Goal: Information Seeking & Learning: Check status

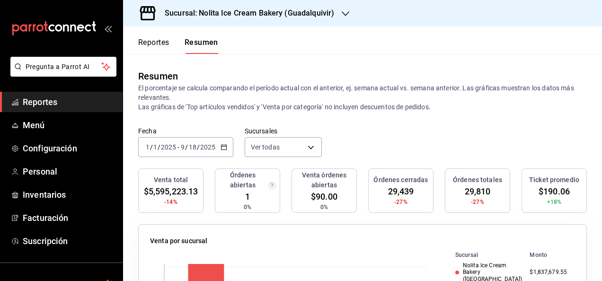
scroll to position [12, 0]
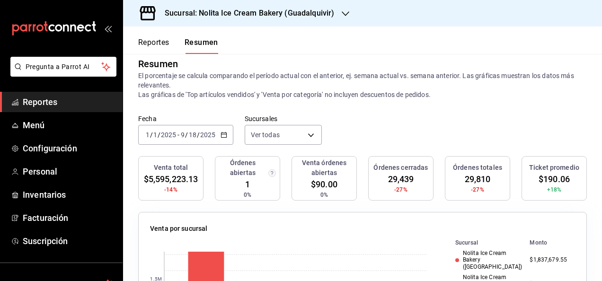
click at [225, 133] on icon "button" at bounding box center [223, 135] width 7 height 7
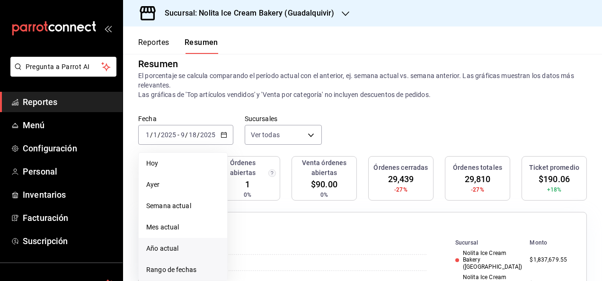
click at [170, 269] on span "Rango de fechas" at bounding box center [182, 270] width 73 height 10
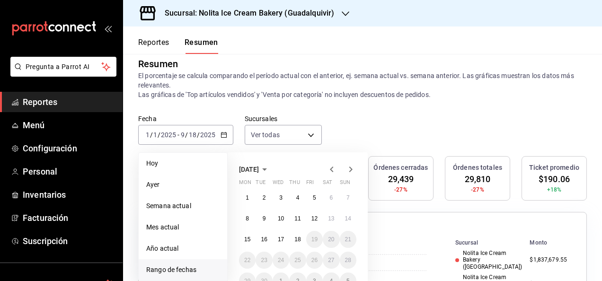
click at [332, 173] on icon "button" at bounding box center [331, 169] width 11 height 11
click at [270, 168] on icon "button" at bounding box center [264, 169] width 11 height 11
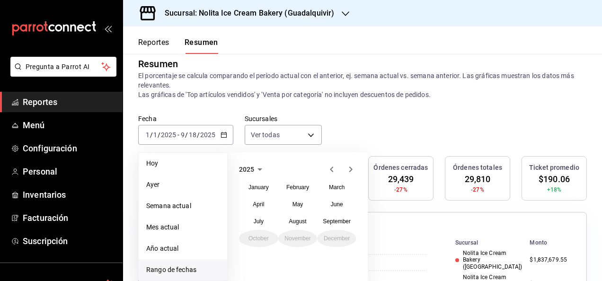
click at [259, 169] on icon "button" at bounding box center [259, 169] width 5 height 2
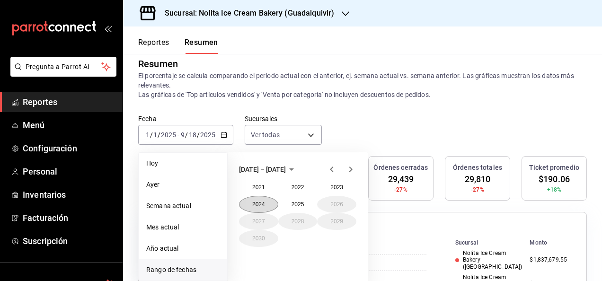
click at [256, 200] on button "2024" at bounding box center [258, 204] width 39 height 17
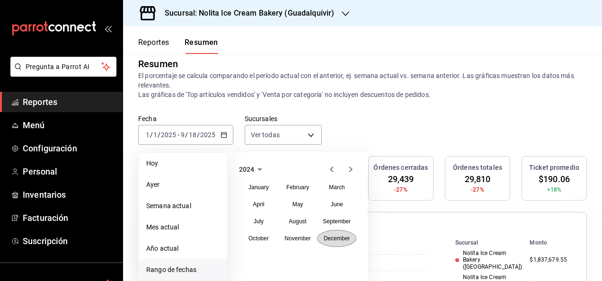
click at [336, 239] on abbr "December" at bounding box center [337, 238] width 26 height 7
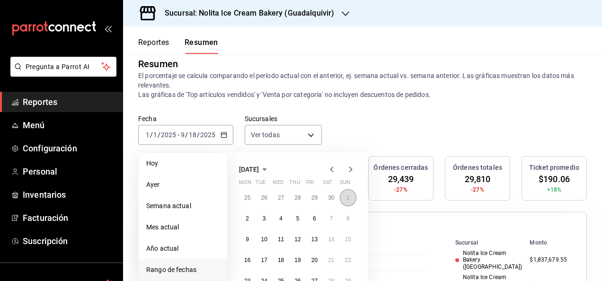
click at [344, 199] on button "1" at bounding box center [348, 197] width 17 height 17
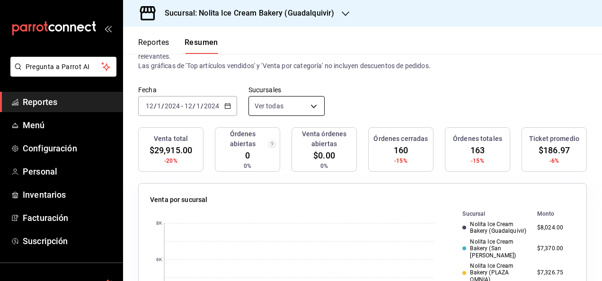
scroll to position [44, 0]
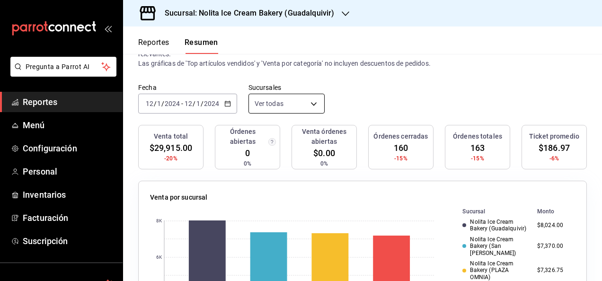
click at [305, 103] on body "Pregunta a Parrot AI Reportes Menú Configuración Personal Inventarios Facturaci…" at bounding box center [301, 140] width 602 height 281
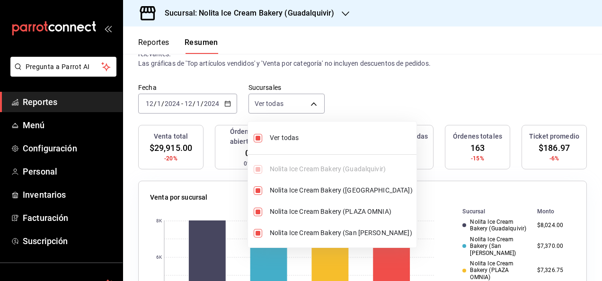
click at [213, 101] on div at bounding box center [301, 140] width 602 height 281
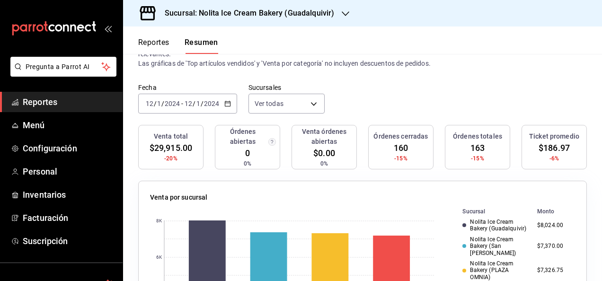
click at [228, 101] on \(Stroke\) "button" at bounding box center [228, 103] width 6 height 5
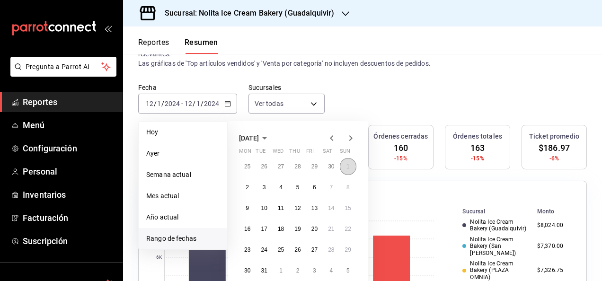
click at [344, 167] on button "1" at bounding box center [348, 166] width 17 height 17
click at [262, 265] on button "31" at bounding box center [263, 270] width 17 height 17
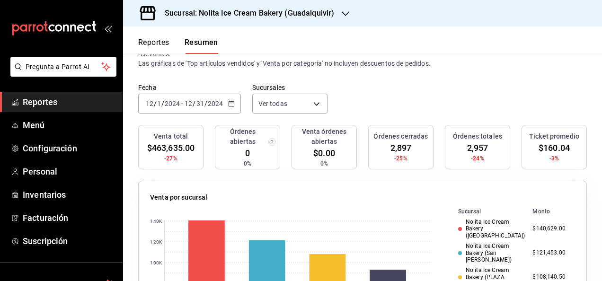
scroll to position [0, 0]
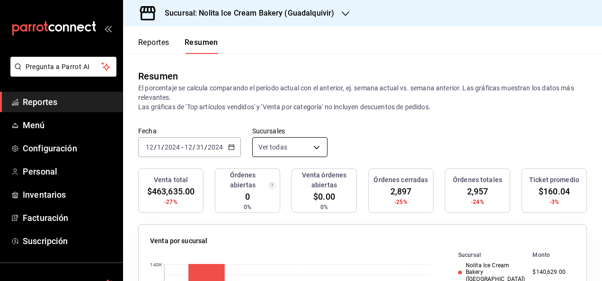
click at [315, 150] on body "Pregunta a Parrot AI Reportes Menú Configuración Personal Inventarios Facturaci…" at bounding box center [301, 140] width 602 height 281
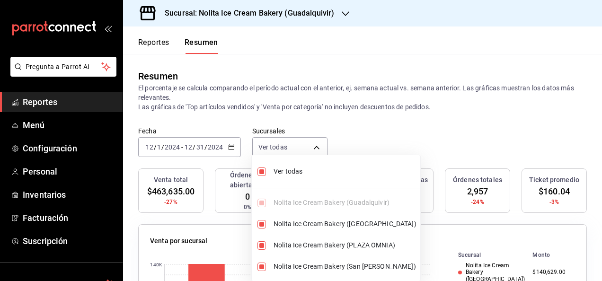
click at [261, 172] on input "checkbox" at bounding box center [261, 171] width 9 height 9
checkbox input "false"
type input "[object Object]"
checkbox input "false"
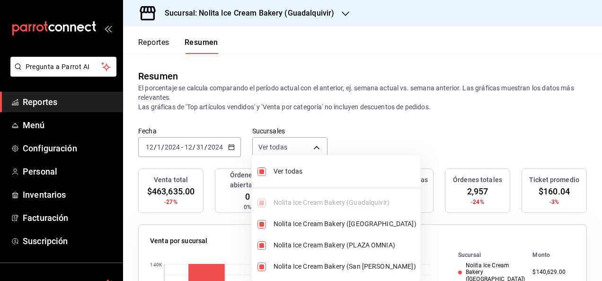
checkbox input "false"
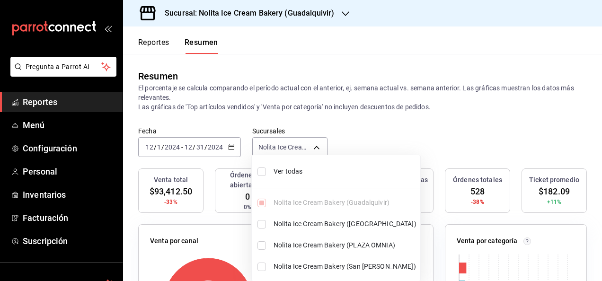
click at [263, 225] on input "checkbox" at bounding box center [261, 224] width 9 height 9
checkbox input "true"
type input "[object Object],[object Object]"
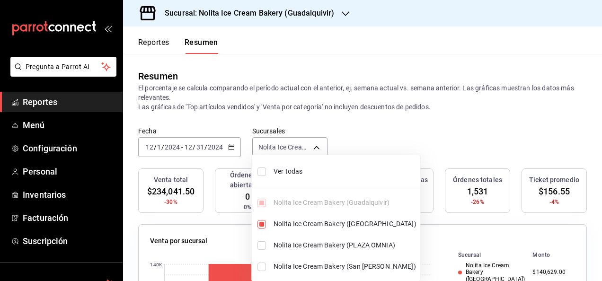
click at [230, 151] on div at bounding box center [301, 140] width 602 height 281
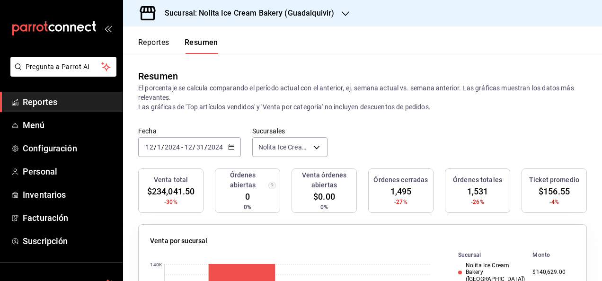
click at [229, 146] on icon "button" at bounding box center [231, 147] width 7 height 7
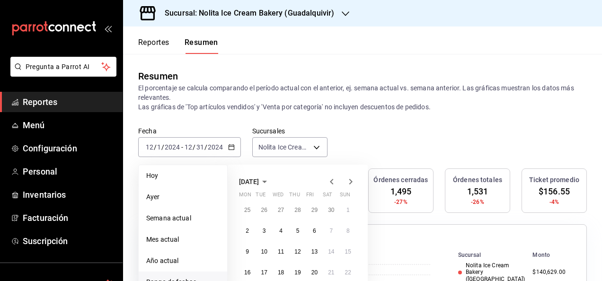
click at [270, 179] on icon "button" at bounding box center [264, 181] width 11 height 11
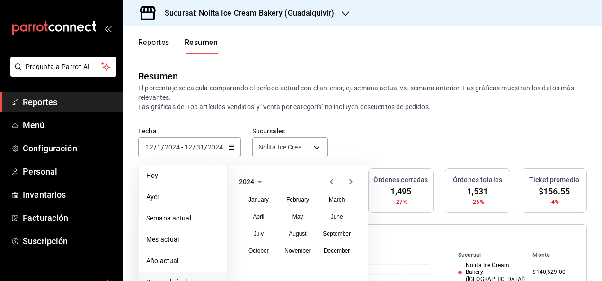
click at [249, 182] on span "2024" at bounding box center [246, 182] width 15 height 8
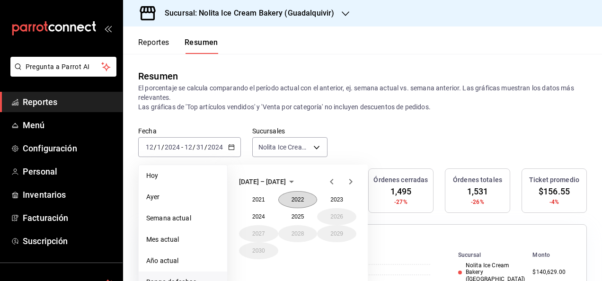
click at [304, 197] on button "2022" at bounding box center [297, 199] width 39 height 17
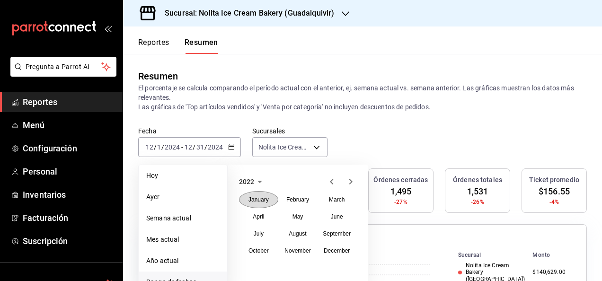
click at [264, 201] on abbr "January" at bounding box center [258, 199] width 20 height 7
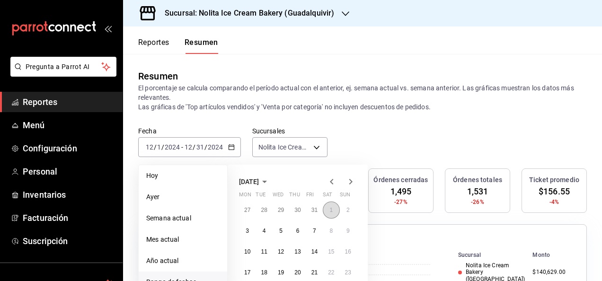
click at [330, 207] on abbr "1" at bounding box center [330, 210] width 3 height 7
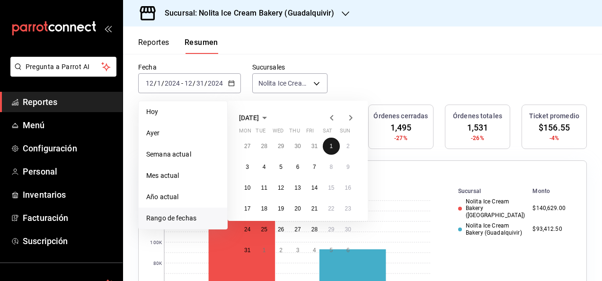
scroll to position [63, 0]
click at [270, 116] on icon "button" at bounding box center [264, 118] width 11 height 11
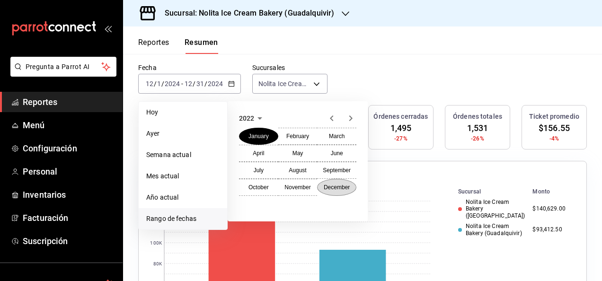
click at [344, 189] on abbr "December" at bounding box center [337, 187] width 26 height 7
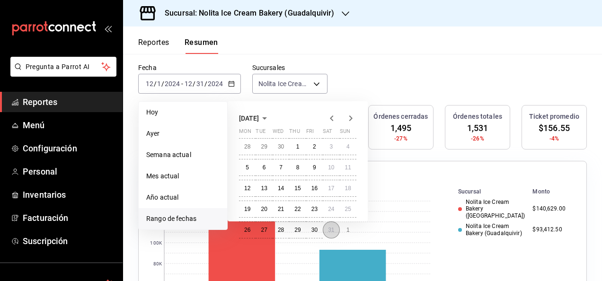
click at [330, 230] on abbr "31" at bounding box center [331, 230] width 6 height 7
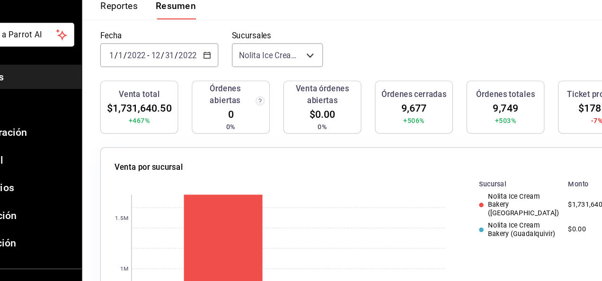
click at [229, 80] on div "[DATE] [DATE] - [DATE] [DATE]" at bounding box center [187, 84] width 99 height 20
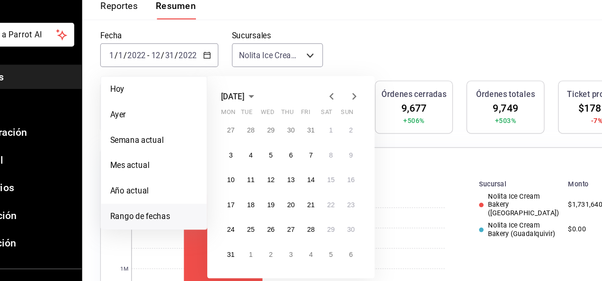
click at [270, 117] on icon "button" at bounding box center [264, 118] width 11 height 11
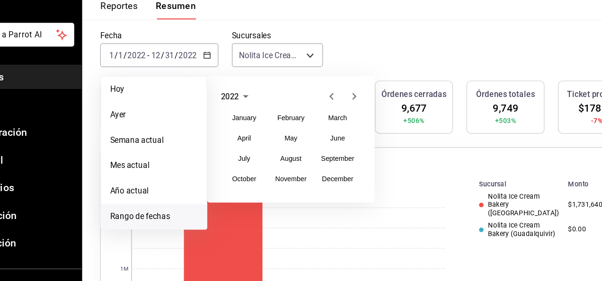
click at [260, 122] on icon "button" at bounding box center [259, 118] width 11 height 11
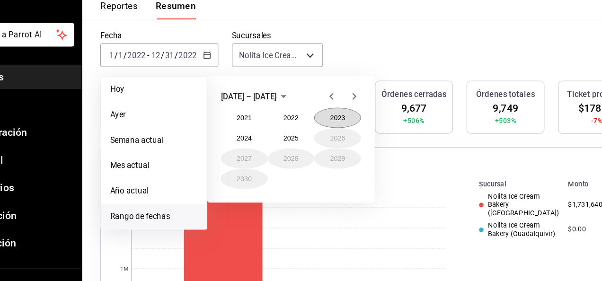
click at [336, 132] on button "2023" at bounding box center [336, 136] width 39 height 17
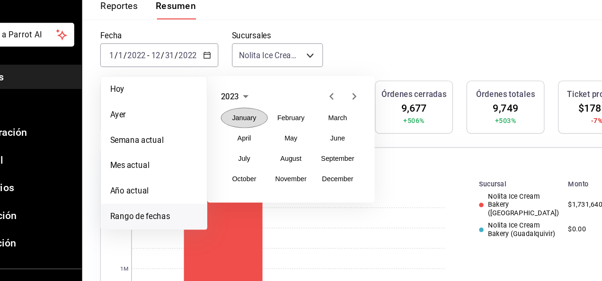
click at [256, 136] on abbr "January" at bounding box center [258, 136] width 20 height 7
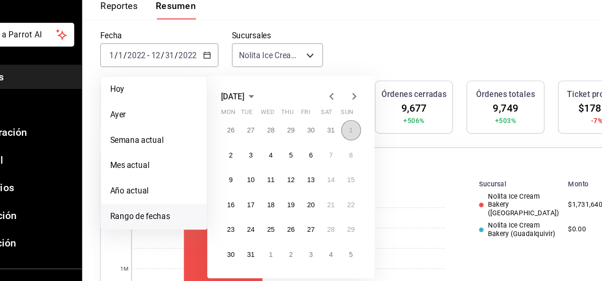
click at [346, 147] on abbr "1" at bounding box center [347, 146] width 3 height 7
click at [270, 120] on icon "button" at bounding box center [264, 118] width 11 height 11
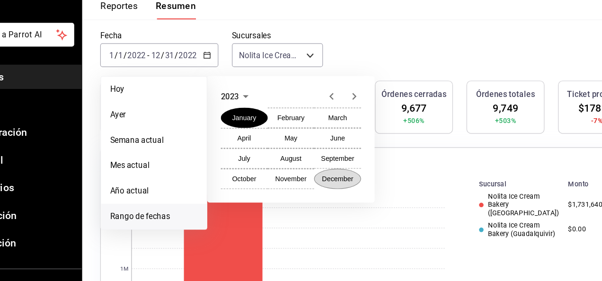
click at [338, 184] on button "December" at bounding box center [336, 187] width 39 height 17
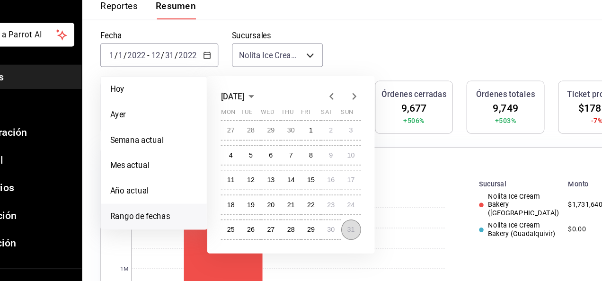
click at [349, 227] on abbr "31" at bounding box center [348, 230] width 6 height 7
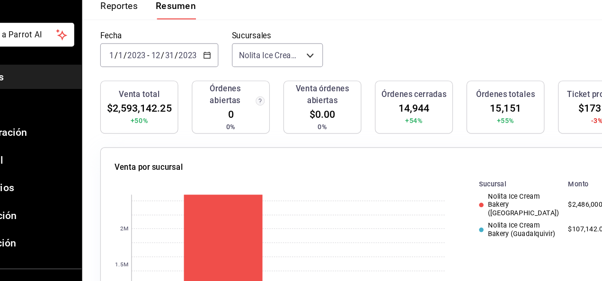
click at [226, 81] on icon "button" at bounding box center [227, 83] width 7 height 7
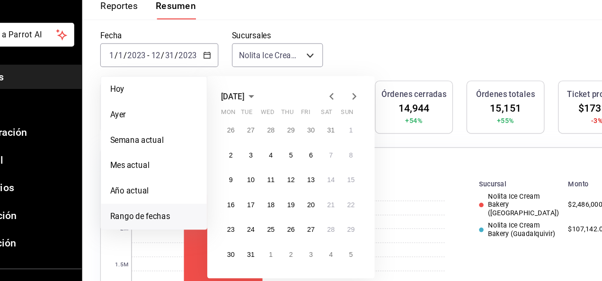
click at [270, 116] on icon "button" at bounding box center [264, 118] width 11 height 11
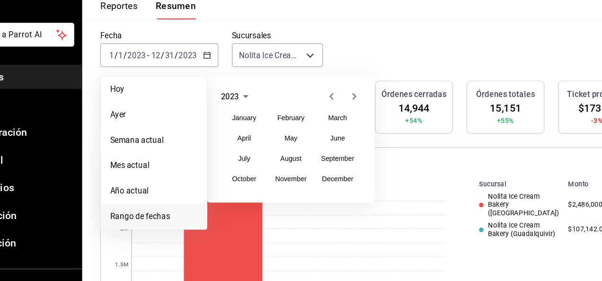
click at [261, 123] on icon "button" at bounding box center [259, 118] width 11 height 11
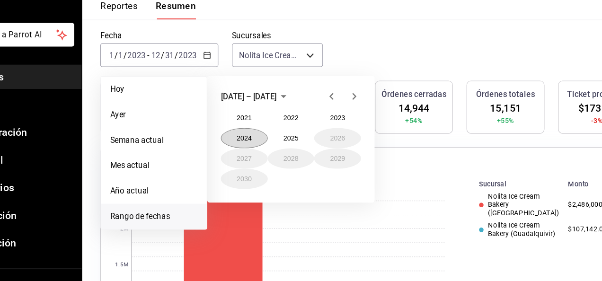
click at [258, 155] on button "2024" at bounding box center [258, 153] width 39 height 17
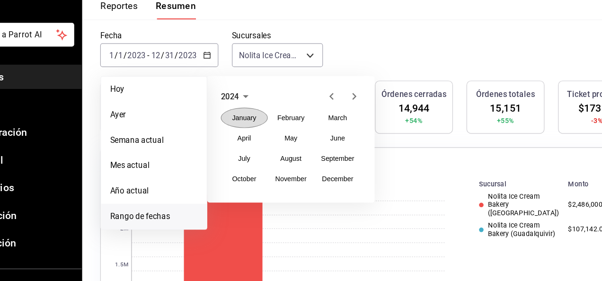
click at [257, 135] on abbr "January" at bounding box center [258, 136] width 20 height 7
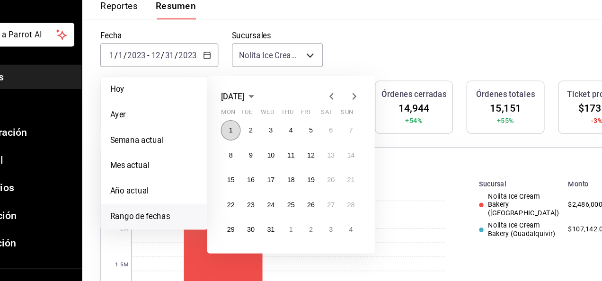
click at [246, 146] on abbr "1" at bounding box center [247, 146] width 3 height 7
click at [270, 116] on icon "button" at bounding box center [264, 118] width 11 height 11
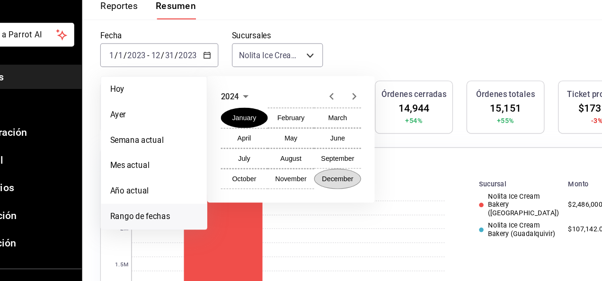
click at [342, 188] on abbr "December" at bounding box center [337, 187] width 26 height 7
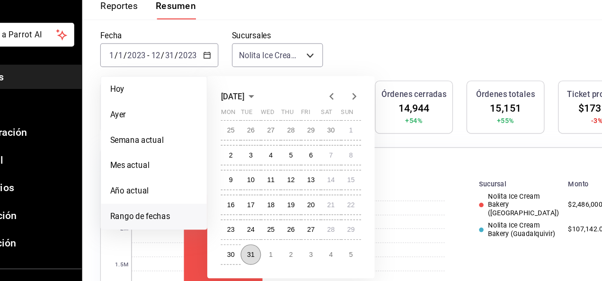
click at [262, 252] on abbr "31" at bounding box center [264, 250] width 6 height 7
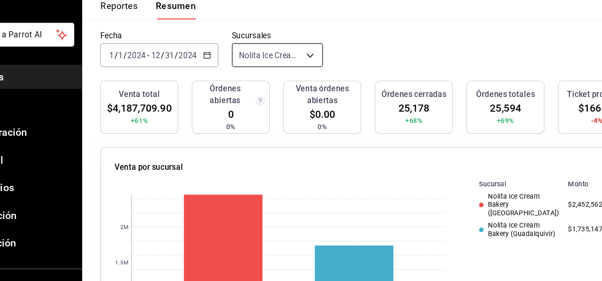
click at [308, 79] on body "Pregunta a Parrot AI Reportes Menú Configuración Personal Inventarios Facturaci…" at bounding box center [301, 140] width 602 height 281
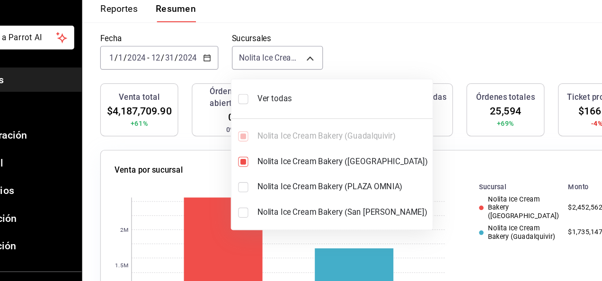
click at [257, 171] on input "checkbox" at bounding box center [258, 171] width 9 height 9
checkbox input "false"
type input "[object Object]"
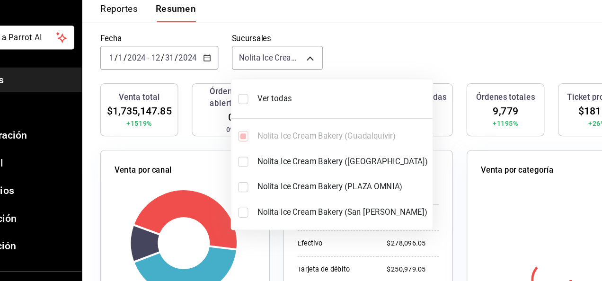
click at [257, 171] on input "checkbox" at bounding box center [258, 171] width 9 height 9
checkbox input "true"
type input "[object Object],[object Object]"
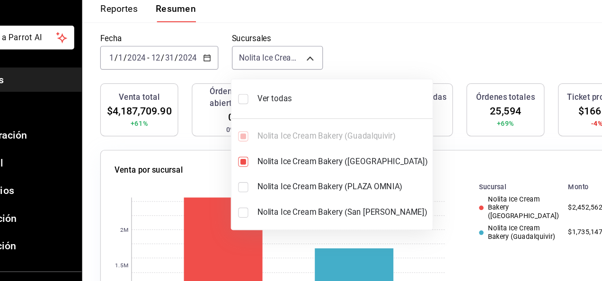
click at [255, 146] on div "Ver todas Nolita Ice Cream Bakery (Guadalquivir) Nolita Ice Cream Bakery (PLAZA…" at bounding box center [332, 165] width 168 height 118
click at [261, 168] on input "checkbox" at bounding box center [258, 171] width 9 height 9
checkbox input "false"
type input "[object Object]"
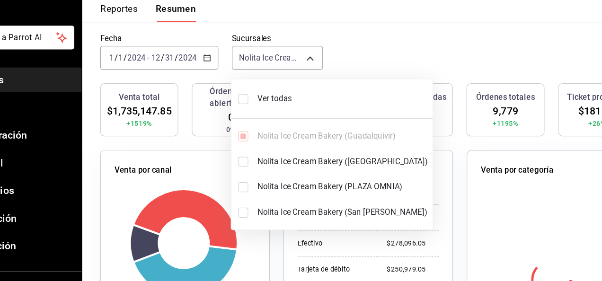
click at [256, 149] on div "Ver todas Nolita Ice Cream Bakery (Guadalquivir) Nolita Ice Cream Bakery (PLAZA…" at bounding box center [332, 165] width 168 height 118
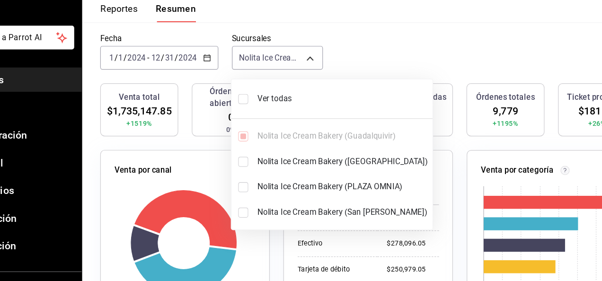
click at [254, 150] on div "Ver todas Nolita Ice Cream Bakery (Guadalquivir) Nolita Ice Cream Bakery (PLAZA…" at bounding box center [332, 165] width 168 height 118
click at [256, 151] on div "Ver todas Nolita Ice Cream Bakery (Guadalquivir) Nolita Ice Cream Bakery (PLAZA…" at bounding box center [332, 165] width 168 height 118
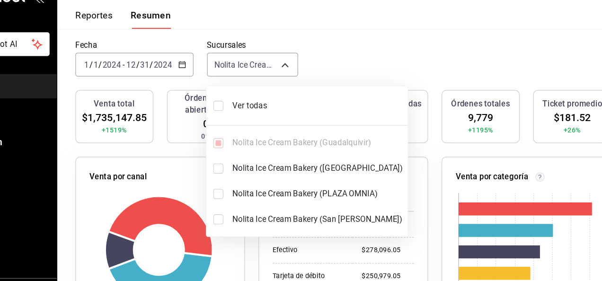
click at [257, 171] on input "checkbox" at bounding box center [258, 171] width 9 height 9
checkbox input "true"
type input "[object Object],[object Object]"
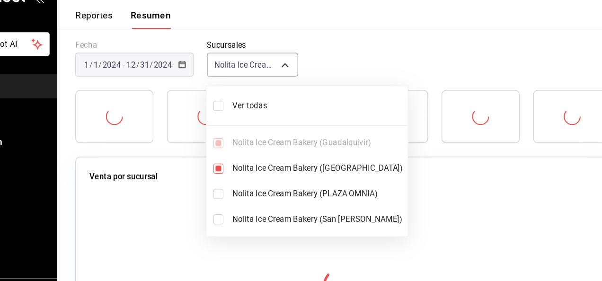
click at [257, 189] on input "checkbox" at bounding box center [258, 192] width 9 height 9
checkbox input "true"
type input "[object Object],[object Object],[object Object]"
click at [257, 213] on input "checkbox" at bounding box center [258, 213] width 9 height 9
checkbox input "true"
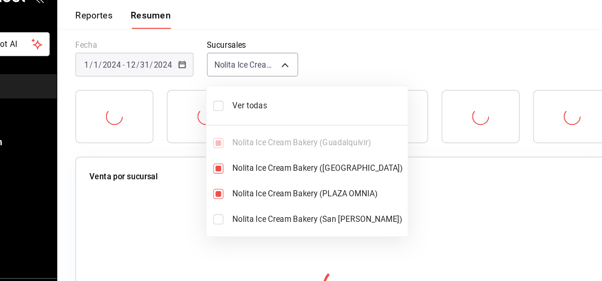
type input "[object Object],[object Object],[object Object],[object Object]"
checkbox input "true"
click at [225, 83] on div at bounding box center [301, 140] width 602 height 281
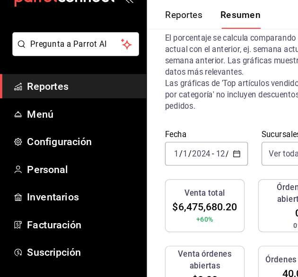
scroll to position [0, 0]
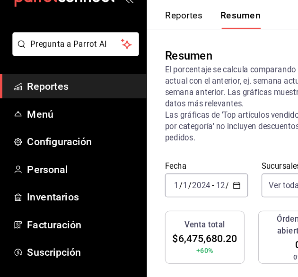
click at [195, 185] on \(Stroke\) "button" at bounding box center [197, 184] width 5 height 0
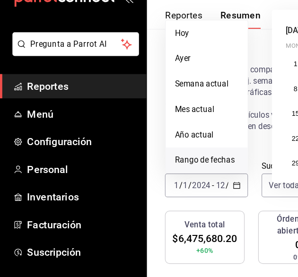
click at [165, 164] on span "Rango de fechas" at bounding box center [172, 164] width 53 height 10
click at [176, 161] on span "Rango de fechas" at bounding box center [172, 164] width 53 height 10
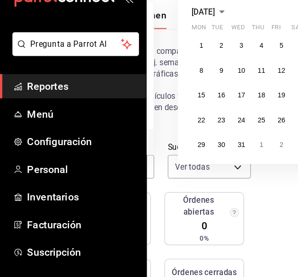
scroll to position [0, 86]
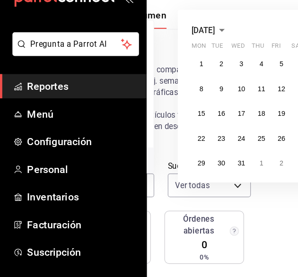
click at [192, 52] on icon "button" at bounding box center [185, 54] width 11 height 11
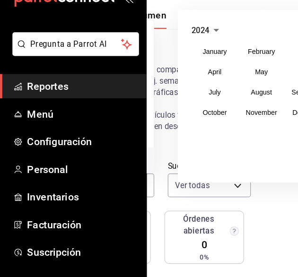
click at [176, 53] on icon "button" at bounding box center [181, 54] width 11 height 11
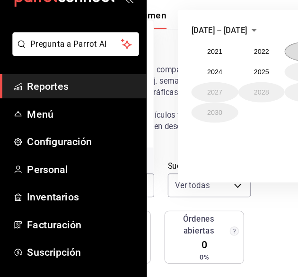
click at [241, 72] on button "2023" at bounding box center [257, 72] width 39 height 17
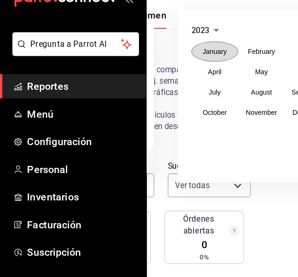
click at [172, 73] on abbr "January" at bounding box center [180, 73] width 20 height 7
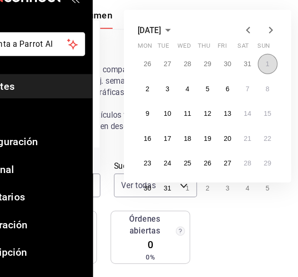
click at [262, 79] on button "1" at bounding box center [269, 83] width 17 height 17
click at [268, 82] on abbr "1" at bounding box center [269, 83] width 3 height 7
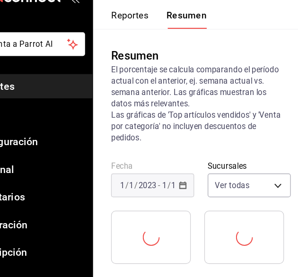
scroll to position [0, 0]
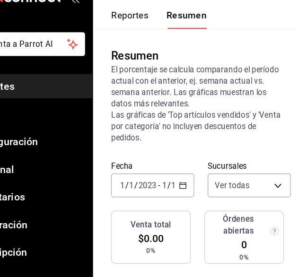
click at [195, 185] on icon "button" at bounding box center [198, 185] width 7 height 7
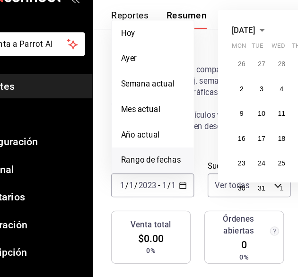
click at [270, 53] on icon "button" at bounding box center [264, 54] width 11 height 11
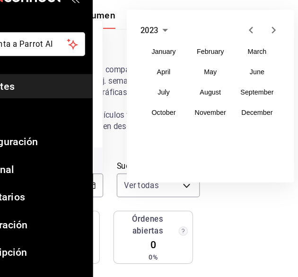
scroll to position [0, 76]
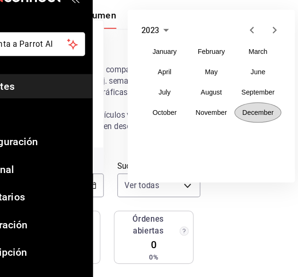
click at [264, 124] on abbr "December" at bounding box center [261, 124] width 26 height 7
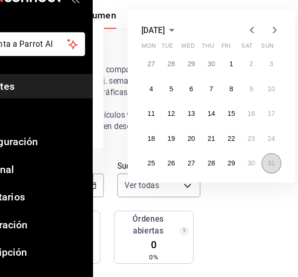
click at [270, 167] on abbr "31" at bounding box center [272, 166] width 6 height 7
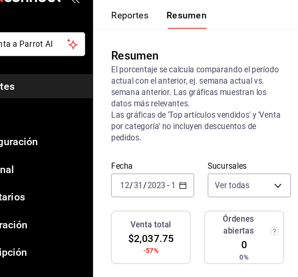
click at [196, 182] on icon "button" at bounding box center [198, 185] width 7 height 7
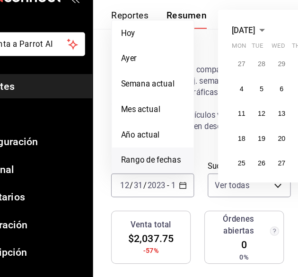
click at [259, 52] on span "[DATE]" at bounding box center [249, 55] width 20 height 8
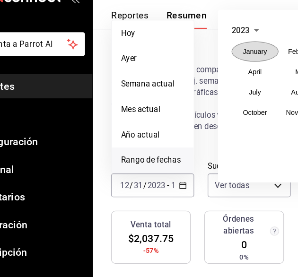
click at [255, 72] on abbr "January" at bounding box center [258, 73] width 20 height 7
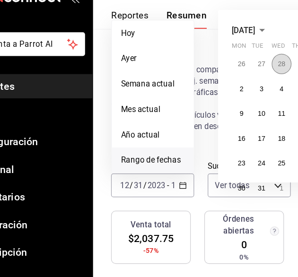
scroll to position [0, 86]
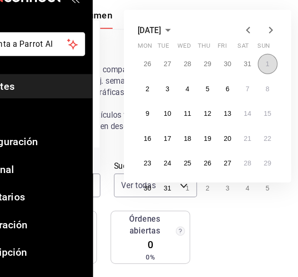
click at [264, 81] on button "1" at bounding box center [269, 83] width 17 height 17
click at [268, 80] on abbr "1" at bounding box center [269, 83] width 3 height 7
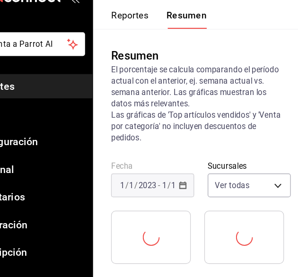
scroll to position [0, 0]
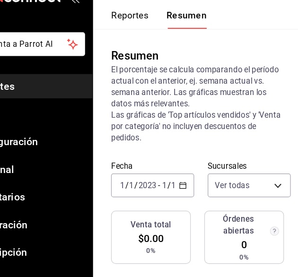
click at [195, 178] on div "[DATE] [DATE] - [DATE] [DATE]" at bounding box center [173, 185] width 70 height 20
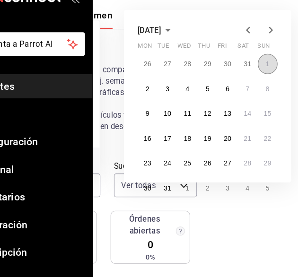
scroll to position [0, 81]
click at [268, 83] on abbr "1" at bounding box center [269, 83] width 3 height 7
click at [192, 53] on icon "button" at bounding box center [185, 54] width 11 height 11
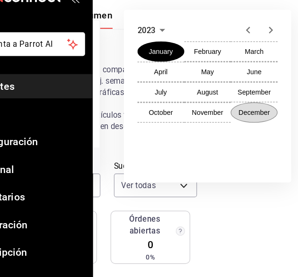
click at [262, 124] on abbr "December" at bounding box center [258, 124] width 26 height 7
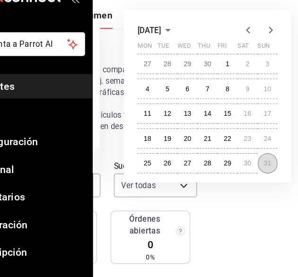
click at [266, 164] on abbr "31" at bounding box center [269, 166] width 6 height 7
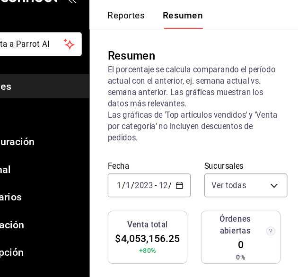
scroll to position [0, 0]
click at [195, 184] on \(Stroke\) "button" at bounding box center [198, 185] width 6 height 5
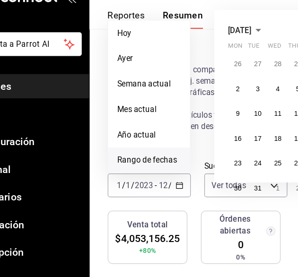
click at [181, 164] on span "Rango de fechas" at bounding box center [172, 164] width 53 height 10
click at [187, 164] on span "Rango de fechas" at bounding box center [172, 164] width 53 height 10
click at [270, 53] on icon "button" at bounding box center [264, 54] width 11 height 11
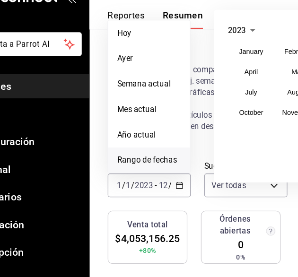
click at [255, 52] on icon "button" at bounding box center [259, 54] width 11 height 11
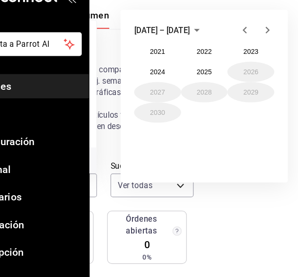
scroll to position [0, 86]
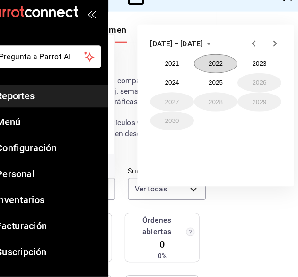
click at [212, 74] on button "2022" at bounding box center [219, 72] width 39 height 17
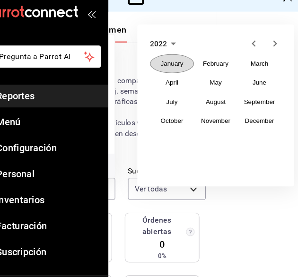
click at [177, 72] on abbr "January" at bounding box center [180, 73] width 20 height 7
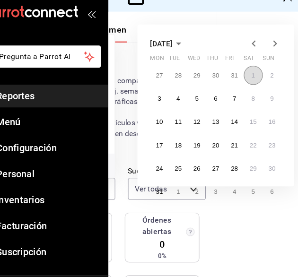
click at [251, 81] on abbr "1" at bounding box center [252, 83] width 3 height 7
click at [192, 51] on icon "button" at bounding box center [185, 54] width 11 height 11
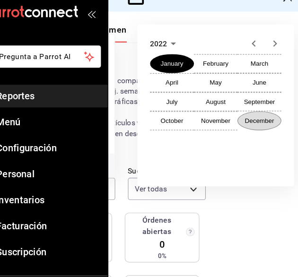
click at [246, 126] on abbr "December" at bounding box center [258, 124] width 26 height 7
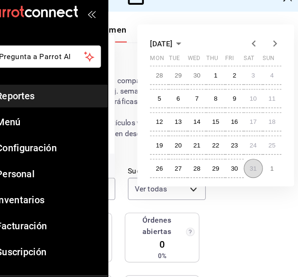
click at [249, 166] on abbr "31" at bounding box center [252, 166] width 6 height 7
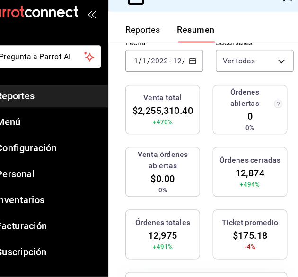
scroll to position [114, 0]
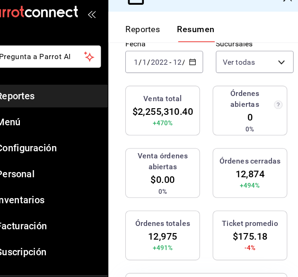
click at [195, 70] on \(Stroke\) "button" at bounding box center [198, 71] width 6 height 5
click at [195, 71] on icon "button" at bounding box center [198, 71] width 7 height 7
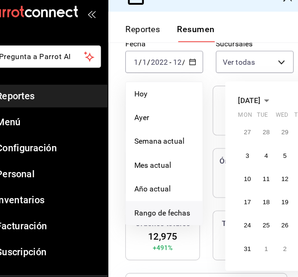
click at [190, 202] on span "Rango de fechas" at bounding box center [172, 207] width 53 height 10
click at [180, 203] on span "Rango de fechas" at bounding box center [172, 207] width 53 height 10
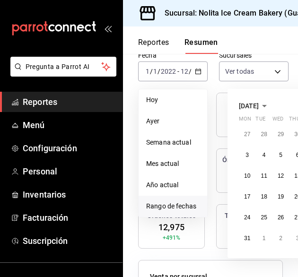
click at [270, 105] on icon "button" at bounding box center [264, 105] width 11 height 11
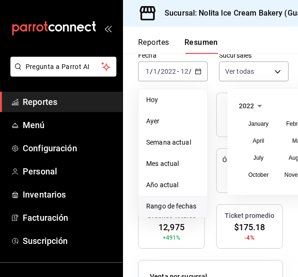
click at [255, 104] on icon "button" at bounding box center [259, 105] width 11 height 11
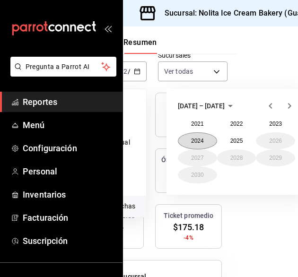
scroll to position [114, 62]
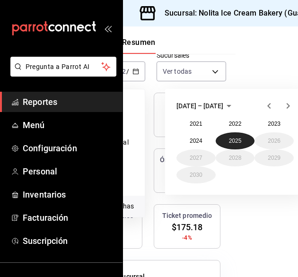
click at [230, 143] on button "2025" at bounding box center [235, 140] width 39 height 17
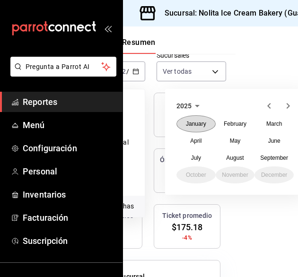
click at [201, 123] on abbr "January" at bounding box center [196, 124] width 20 height 7
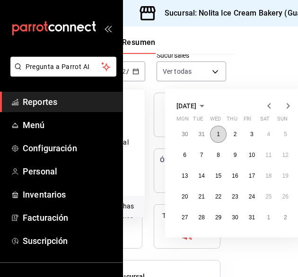
click at [216, 133] on button "1" at bounding box center [218, 134] width 17 height 17
click at [208, 104] on icon "button" at bounding box center [201, 105] width 11 height 11
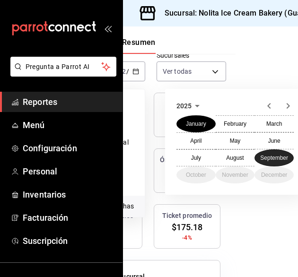
click at [280, 161] on button "September" at bounding box center [274, 158] width 39 height 17
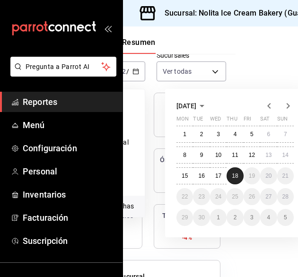
click at [233, 175] on abbr "18" at bounding box center [235, 176] width 6 height 7
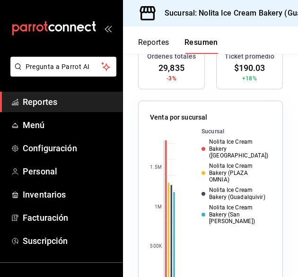
scroll to position [0, 37]
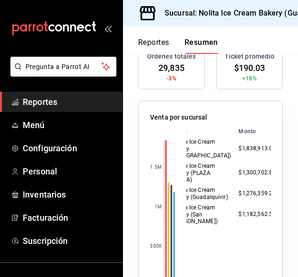
click at [160, 39] on button "Reportes" at bounding box center [153, 46] width 31 height 16
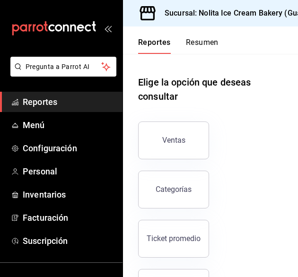
click at [210, 42] on button "Resumen" at bounding box center [202, 46] width 33 height 16
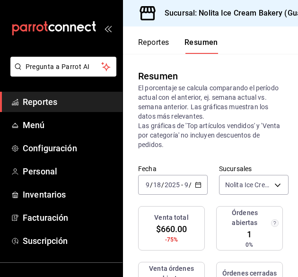
click at [195, 184] on icon "button" at bounding box center [198, 185] width 7 height 7
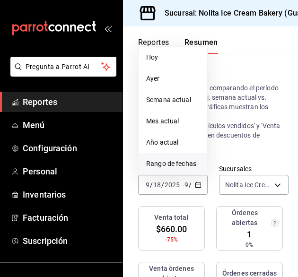
click at [178, 162] on span "Rango de fechas" at bounding box center [172, 164] width 53 height 10
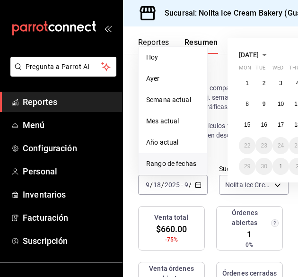
scroll to position [0, 86]
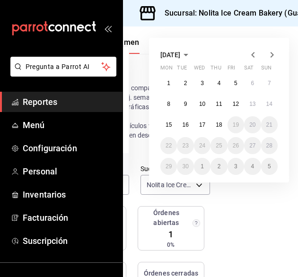
click at [180, 53] on span "[DATE]" at bounding box center [170, 55] width 20 height 8
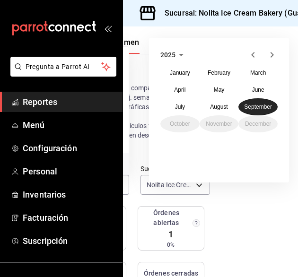
click at [258, 109] on abbr "September" at bounding box center [258, 107] width 28 height 7
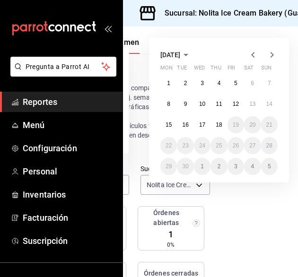
click at [180, 52] on span "[DATE]" at bounding box center [170, 55] width 20 height 8
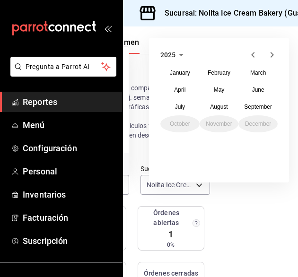
click at [165, 53] on span "2025" at bounding box center [167, 55] width 15 height 8
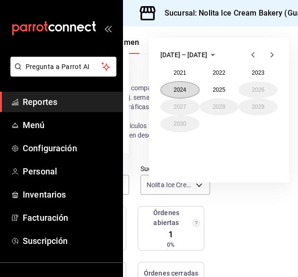
click at [169, 86] on button "2024" at bounding box center [179, 89] width 39 height 17
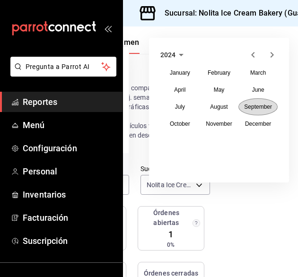
click at [251, 104] on abbr "September" at bounding box center [258, 107] width 28 height 7
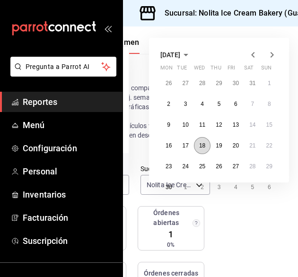
click at [199, 144] on abbr "18" at bounding box center [202, 145] width 6 height 7
click at [192, 53] on icon "button" at bounding box center [185, 54] width 11 height 11
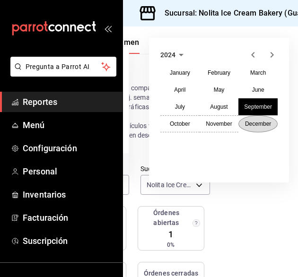
click at [249, 125] on abbr "December" at bounding box center [258, 124] width 26 height 7
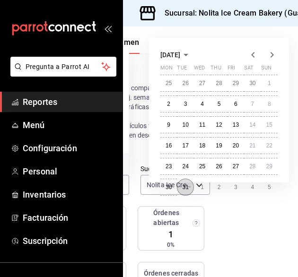
click at [182, 185] on abbr "31" at bounding box center [185, 187] width 6 height 7
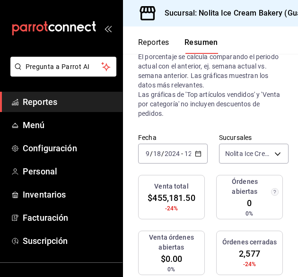
scroll to position [0, 0]
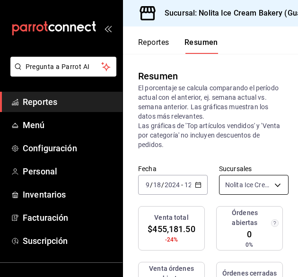
click at [264, 185] on body "Pregunta a Parrot AI Reportes Menú Configuración Personal Inventarios Facturaci…" at bounding box center [149, 138] width 298 height 277
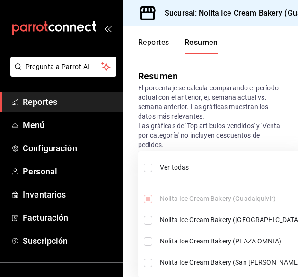
click at [148, 167] on input "checkbox" at bounding box center [148, 168] width 9 height 9
checkbox input "true"
type input "[object Object],[object Object],[object Object],[object Object]"
checkbox input "true"
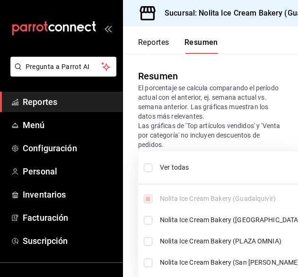
checkbox input "true"
click at [268, 145] on div at bounding box center [149, 138] width 298 height 277
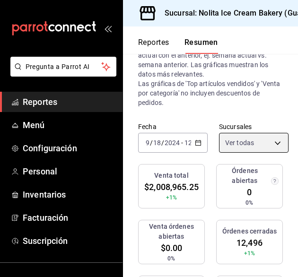
scroll to position [43, 0]
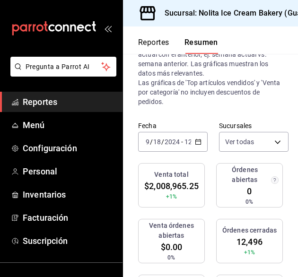
click at [195, 139] on icon "button" at bounding box center [198, 142] width 7 height 7
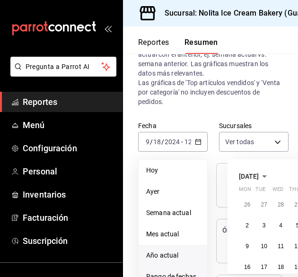
click at [177, 255] on span "Año actual" at bounding box center [172, 256] width 53 height 10
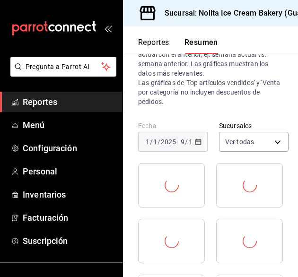
click at [195, 136] on div "[DATE] [DATE] - [DATE] [DATE]" at bounding box center [173, 142] width 70 height 20
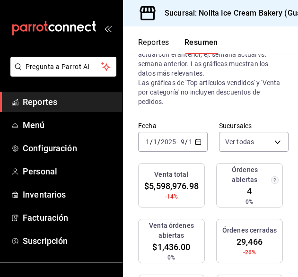
click at [190, 142] on div "[DATE] [DATE] - [DATE] [DATE]" at bounding box center [173, 142] width 70 height 20
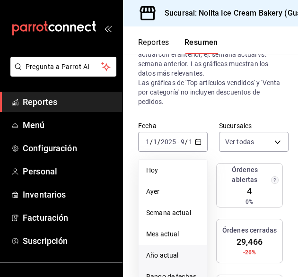
click at [167, 269] on li "Rango de fechas" at bounding box center [173, 276] width 69 height 21
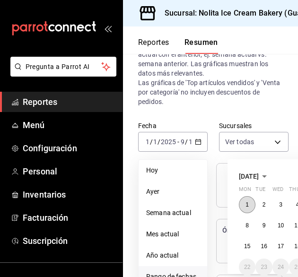
click at [241, 200] on button "1" at bounding box center [247, 204] width 17 height 17
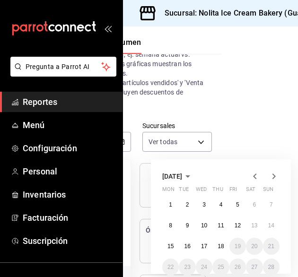
scroll to position [43, 86]
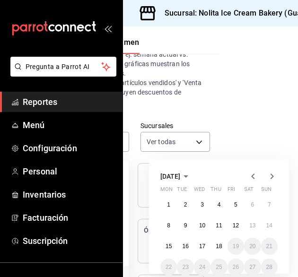
click at [192, 176] on icon "button" at bounding box center [185, 176] width 11 height 11
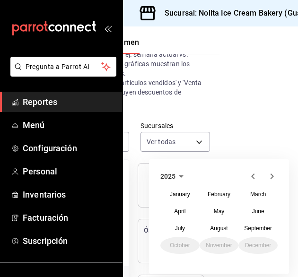
click at [176, 173] on icon "button" at bounding box center [181, 176] width 11 height 11
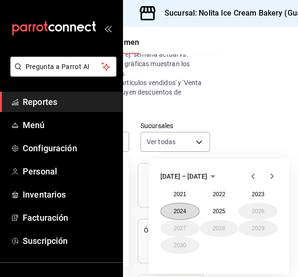
click at [169, 211] on button "2024" at bounding box center [179, 211] width 39 height 17
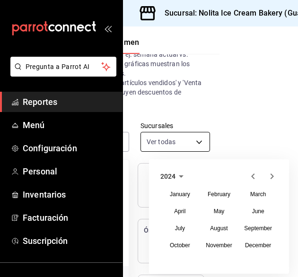
click at [185, 149] on body "Pregunta a Parrot AI Reportes Menú Configuración Personal Inventarios Facturaci…" at bounding box center [149, 138] width 298 height 277
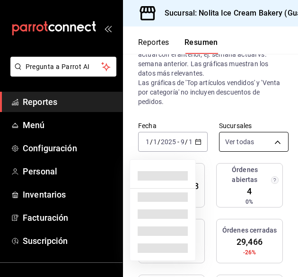
scroll to position [43, 0]
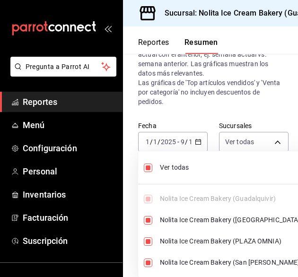
click at [197, 137] on div at bounding box center [149, 138] width 298 height 277
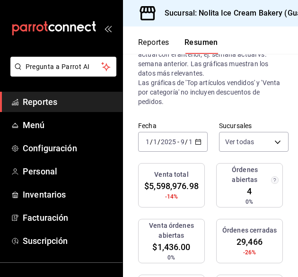
click at [197, 142] on icon "button" at bounding box center [198, 142] width 7 height 7
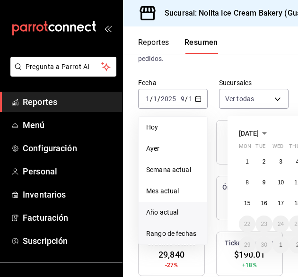
scroll to position [86, 0]
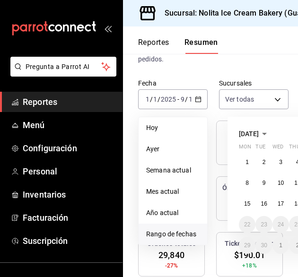
click at [170, 231] on span "Rango de fechas" at bounding box center [172, 234] width 53 height 10
click at [259, 132] on span "[DATE]" at bounding box center [249, 134] width 20 height 8
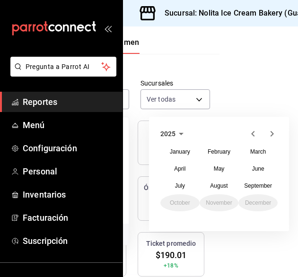
scroll to position [86, 86]
click at [176, 132] on icon "button" at bounding box center [181, 133] width 11 height 11
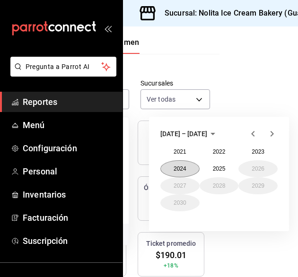
click at [170, 164] on button "2024" at bounding box center [179, 168] width 39 height 17
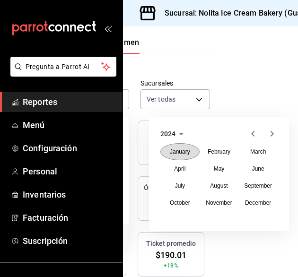
click at [170, 150] on abbr "January" at bounding box center [180, 152] width 20 height 7
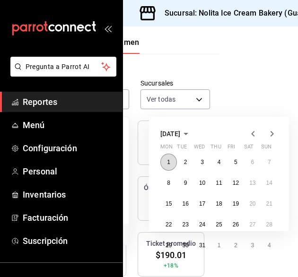
click at [160, 159] on button "1" at bounding box center [168, 162] width 17 height 17
click at [180, 132] on span "[DATE]" at bounding box center [170, 134] width 20 height 8
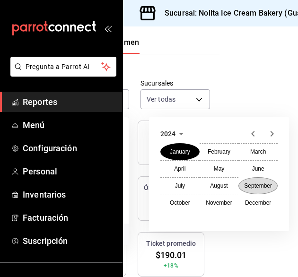
click at [255, 190] on button "September" at bounding box center [257, 185] width 39 height 17
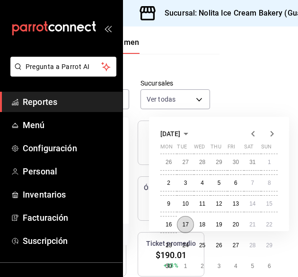
click at [182, 223] on abbr "17" at bounding box center [185, 224] width 6 height 7
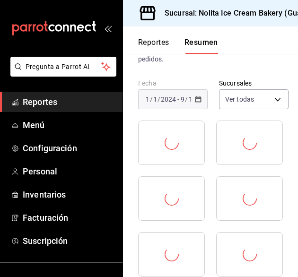
scroll to position [86, 0]
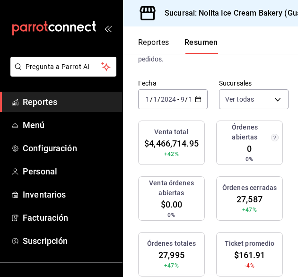
click at [195, 98] on \(Stroke\) "button" at bounding box center [197, 98] width 5 height 0
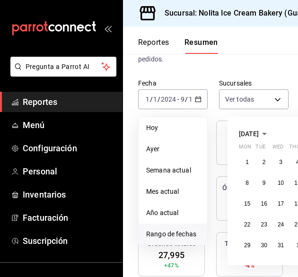
click at [167, 235] on span "Rango de fechas" at bounding box center [172, 234] width 53 height 10
click at [259, 133] on span "[DATE]" at bounding box center [249, 134] width 20 height 8
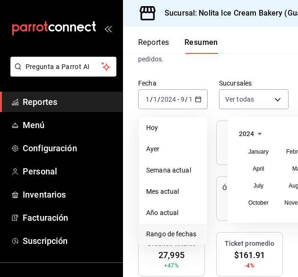
click at [255, 130] on icon "button" at bounding box center [259, 133] width 11 height 11
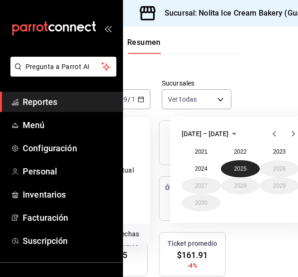
scroll to position [86, 57]
click at [244, 168] on button "2025" at bounding box center [240, 168] width 39 height 17
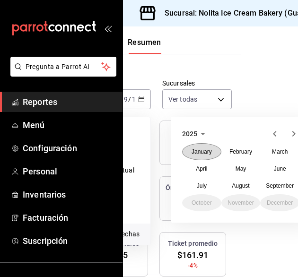
click at [198, 150] on abbr "January" at bounding box center [202, 152] width 20 height 7
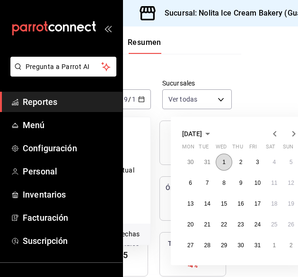
click at [223, 161] on abbr "1" at bounding box center [223, 162] width 3 height 7
click at [202, 130] on span "[DATE]" at bounding box center [192, 134] width 20 height 8
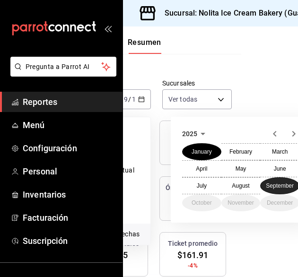
click at [276, 182] on button "September" at bounding box center [279, 185] width 39 height 17
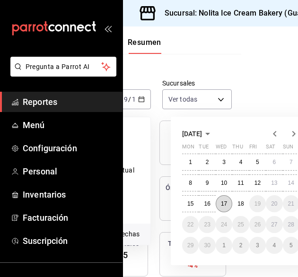
click at [225, 206] on abbr "17" at bounding box center [224, 204] width 6 height 7
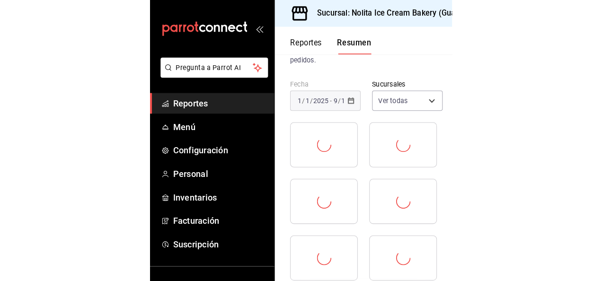
scroll to position [86, 0]
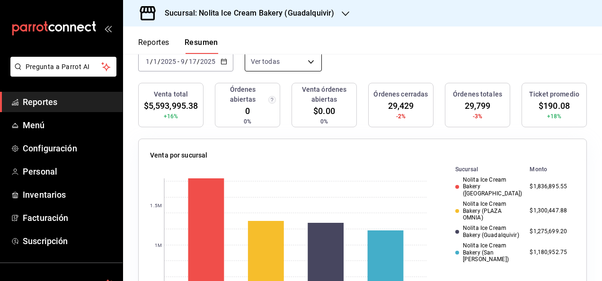
click at [260, 62] on body "Pregunta a Parrot AI Reportes Menú Configuración Personal Inventarios Facturaci…" at bounding box center [301, 140] width 602 height 281
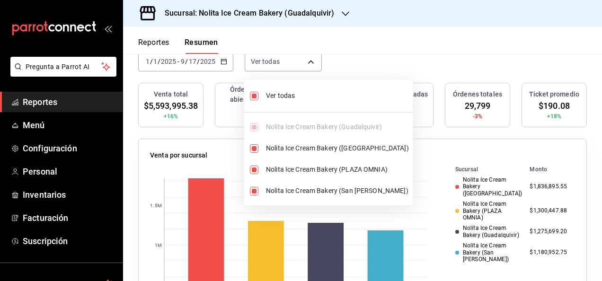
click at [250, 128] on div "Ver todas Nolita Ice Cream Bakery (Guadalquivir) Nolita Ice Cream Bakery (PLAZA…" at bounding box center [328, 142] width 168 height 118
click at [222, 63] on div at bounding box center [301, 140] width 602 height 281
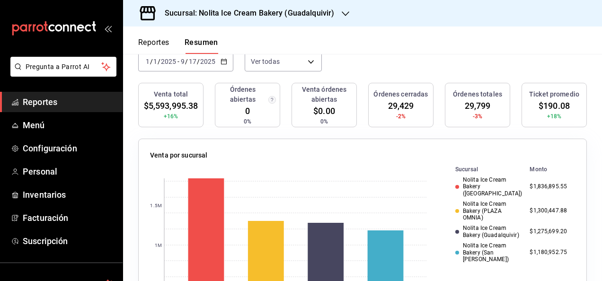
click at [222, 63] on icon "button" at bounding box center [223, 61] width 7 height 7
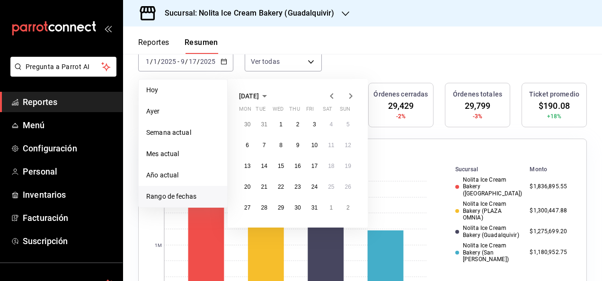
click at [270, 94] on icon "button" at bounding box center [264, 95] width 11 height 11
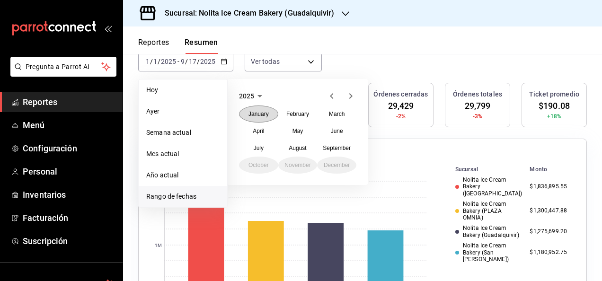
click at [257, 114] on abbr "January" at bounding box center [258, 114] width 20 height 7
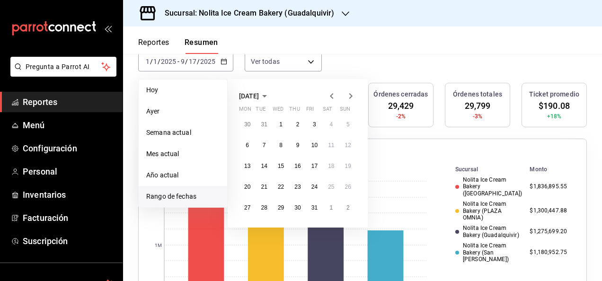
click at [270, 94] on icon "button" at bounding box center [264, 95] width 11 height 11
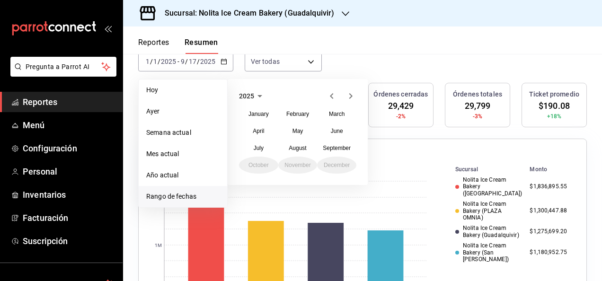
click at [258, 94] on icon "button" at bounding box center [259, 95] width 11 height 11
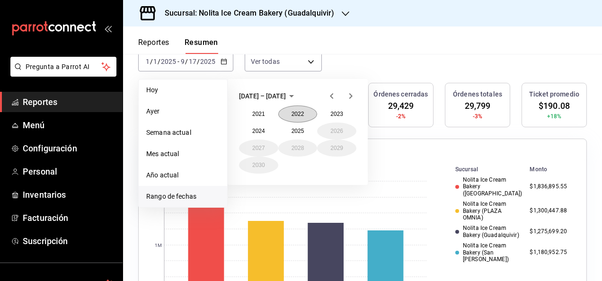
click at [294, 108] on button "2022" at bounding box center [297, 114] width 39 height 17
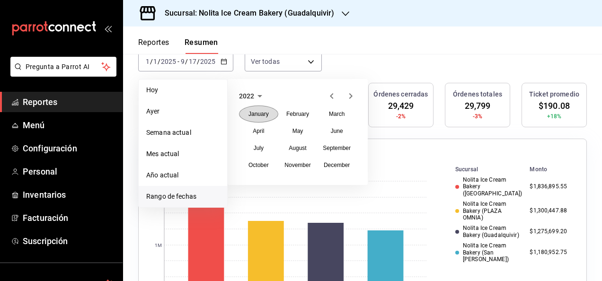
click at [257, 115] on abbr "January" at bounding box center [258, 114] width 20 height 7
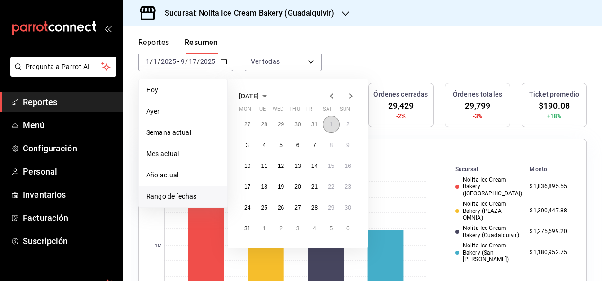
click at [330, 124] on abbr "1" at bounding box center [330, 124] width 3 height 7
click at [270, 93] on icon "button" at bounding box center [264, 95] width 11 height 11
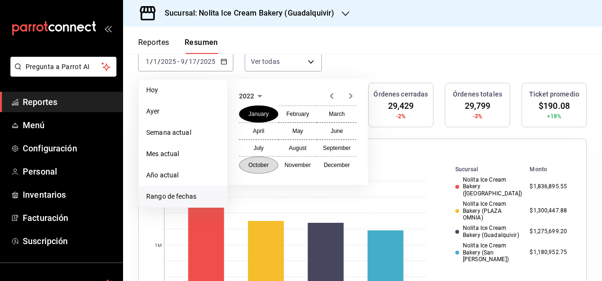
click at [263, 165] on abbr "October" at bounding box center [258, 165] width 20 height 7
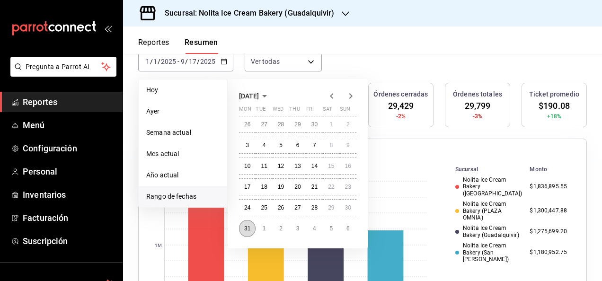
click at [246, 227] on abbr "31" at bounding box center [247, 228] width 6 height 7
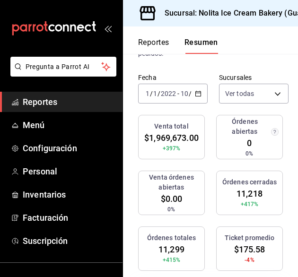
scroll to position [92, 0]
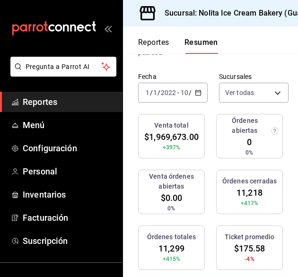
click at [196, 93] on icon "button" at bounding box center [198, 92] width 7 height 7
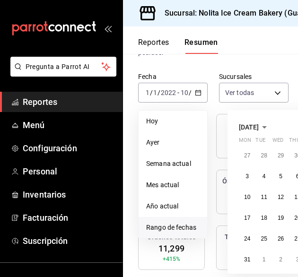
click at [270, 126] on icon "button" at bounding box center [264, 127] width 11 height 11
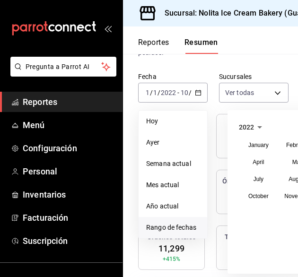
click at [256, 126] on icon "button" at bounding box center [259, 127] width 11 height 11
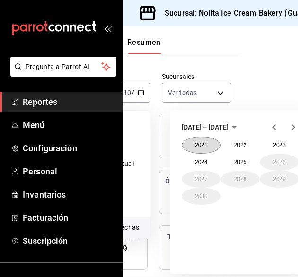
scroll to position [92, 58]
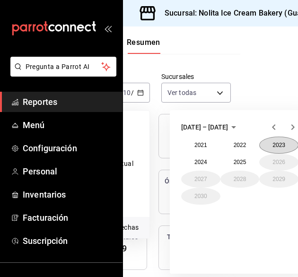
click at [274, 143] on button "2023" at bounding box center [278, 145] width 39 height 17
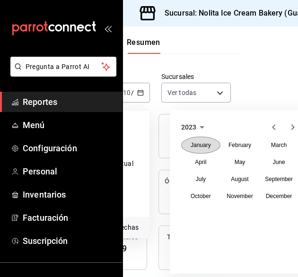
click at [207, 146] on abbr "January" at bounding box center [201, 145] width 20 height 7
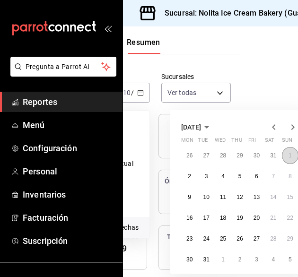
click at [288, 157] on button "1" at bounding box center [290, 155] width 17 height 17
click at [212, 126] on icon "button" at bounding box center [206, 127] width 11 height 11
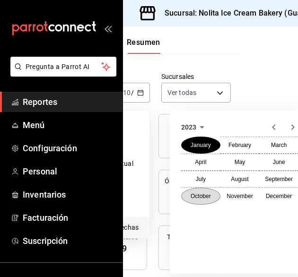
click at [207, 196] on abbr "October" at bounding box center [201, 196] width 20 height 7
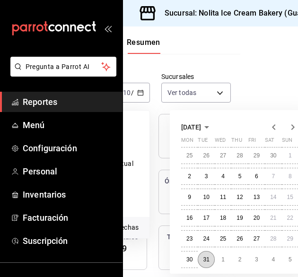
click at [209, 259] on abbr "31" at bounding box center [206, 259] width 6 height 7
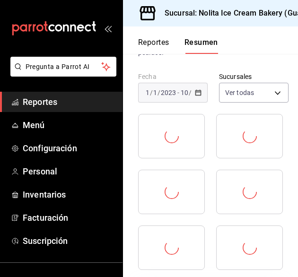
scroll to position [92, 0]
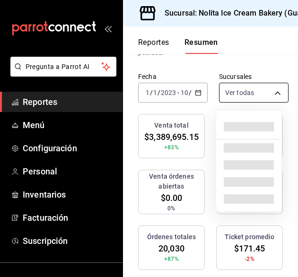
click at [269, 93] on body "Pregunta a Parrot AI Reportes Menú Configuración Personal Inventarios Facturaci…" at bounding box center [149, 138] width 298 height 277
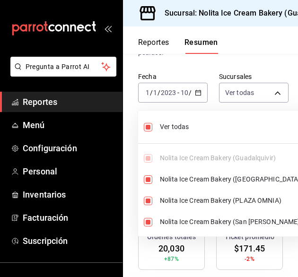
click at [149, 127] on input "checkbox" at bounding box center [148, 127] width 9 height 9
checkbox input "false"
type input "[object Object]"
checkbox input "false"
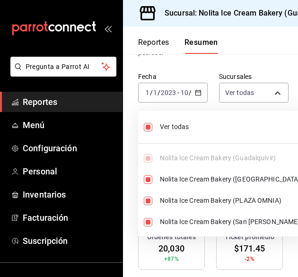
checkbox input "false"
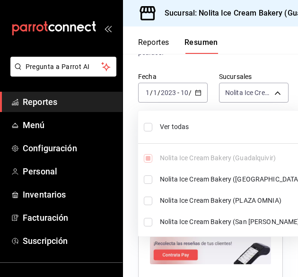
click at [148, 195] on li "Nolita Ice Cream Bakery (PLAZA OMNIA)" at bounding box center [222, 200] width 168 height 21
type input "[object Object],[object Object]"
checkbox input "true"
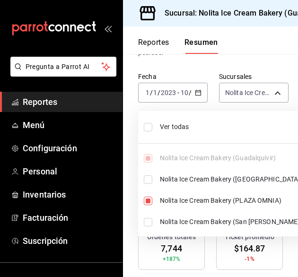
click at [146, 178] on input "checkbox" at bounding box center [148, 180] width 9 height 9
checkbox input "true"
type input "[object Object],[object Object],[object Object]"
click at [192, 92] on div at bounding box center [149, 138] width 298 height 277
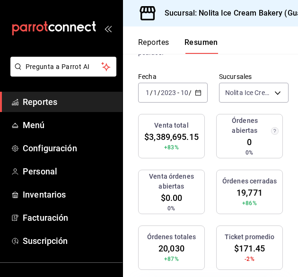
click at [195, 92] on \(Stroke\) "button" at bounding box center [198, 92] width 6 height 5
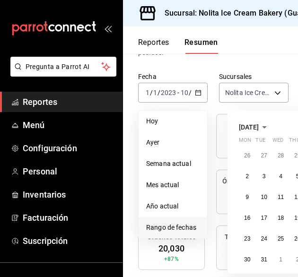
click at [270, 125] on icon "button" at bounding box center [264, 127] width 11 height 11
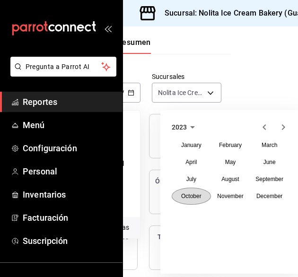
scroll to position [92, 68]
click at [269, 194] on abbr "December" at bounding box center [269, 196] width 26 height 7
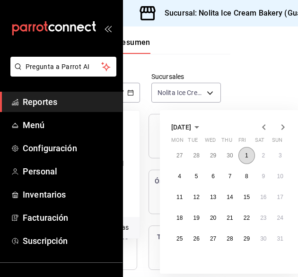
click at [246, 154] on abbr "1" at bounding box center [246, 155] width 3 height 7
click at [203, 123] on icon "button" at bounding box center [196, 127] width 11 height 11
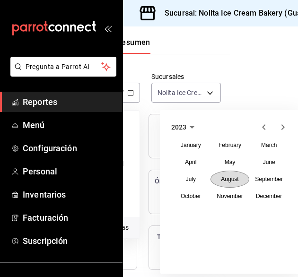
click at [236, 179] on abbr "August" at bounding box center [230, 179] width 18 height 7
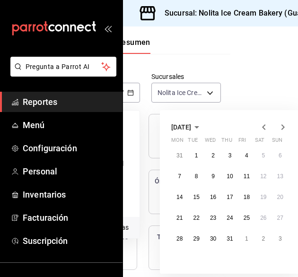
click at [203, 123] on icon "button" at bounding box center [196, 127] width 11 height 11
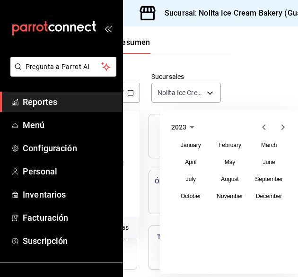
click at [190, 127] on icon "button" at bounding box center [191, 127] width 11 height 11
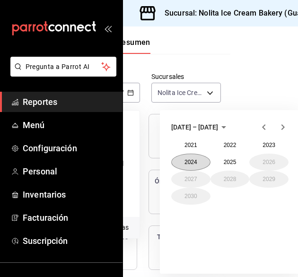
click at [192, 157] on button "2024" at bounding box center [190, 162] width 39 height 17
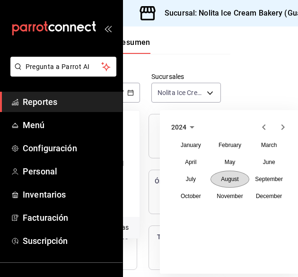
click at [240, 178] on button "August" at bounding box center [230, 179] width 39 height 17
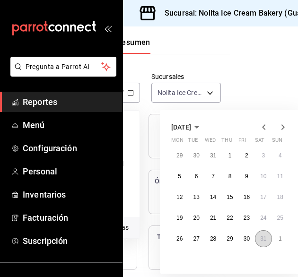
click at [264, 239] on abbr "31" at bounding box center [263, 239] width 6 height 7
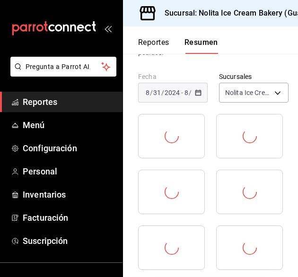
scroll to position [92, 0]
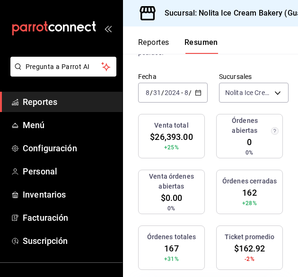
click at [195, 91] on icon "button" at bounding box center [198, 92] width 7 height 7
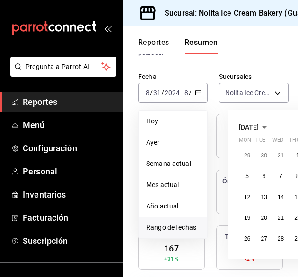
click at [270, 128] on icon "button" at bounding box center [264, 127] width 11 height 11
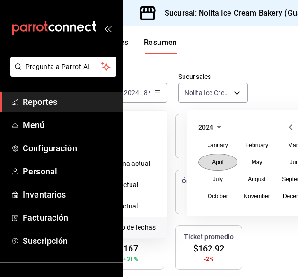
scroll to position [92, 54]
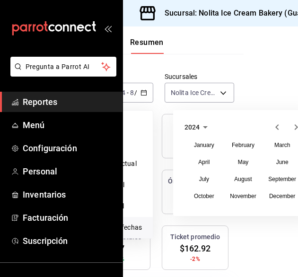
click at [206, 128] on icon "button" at bounding box center [205, 127] width 11 height 11
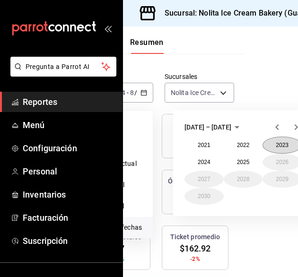
click at [278, 144] on button "2023" at bounding box center [282, 145] width 39 height 17
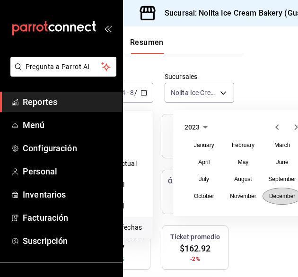
click at [280, 196] on abbr "December" at bounding box center [282, 196] width 26 height 7
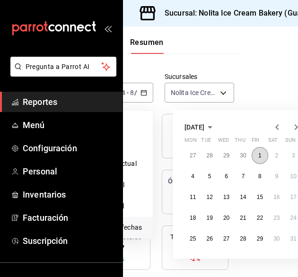
click at [259, 150] on button "1" at bounding box center [260, 155] width 17 height 17
click at [204, 124] on span "[DATE]" at bounding box center [195, 127] width 20 height 8
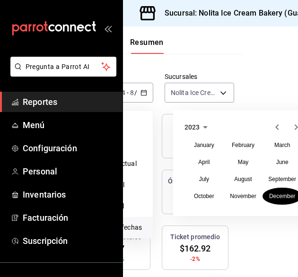
click at [203, 126] on icon "button" at bounding box center [205, 127] width 11 height 11
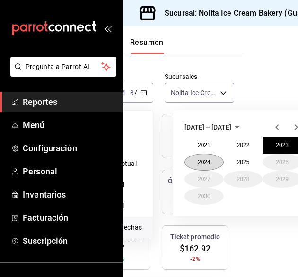
click at [206, 159] on button "2024" at bounding box center [204, 162] width 39 height 17
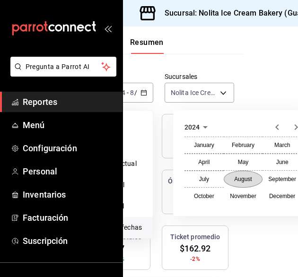
click at [245, 176] on abbr "August" at bounding box center [243, 179] width 18 height 7
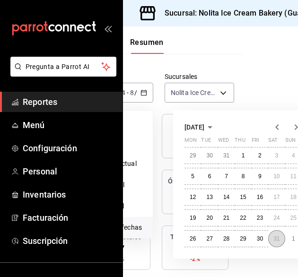
click at [279, 239] on abbr "31" at bounding box center [276, 239] width 6 height 7
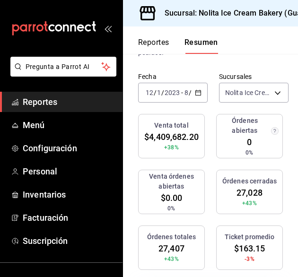
click at [195, 89] on icon "button" at bounding box center [198, 92] width 7 height 7
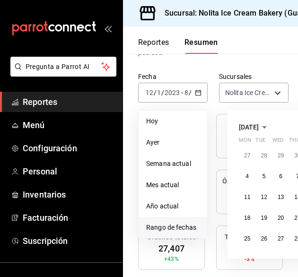
scroll to position [92, 86]
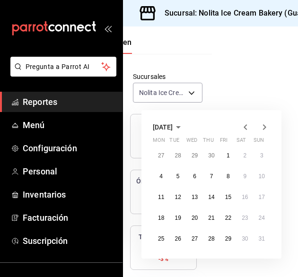
click at [173, 124] on span "[DATE]" at bounding box center [163, 127] width 20 height 8
click at [184, 124] on icon "button" at bounding box center [178, 127] width 11 height 11
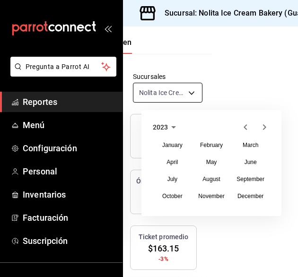
click at [183, 91] on body "Pregunta a Parrot AI Reportes Menú Configuración Personal Inventarios Facturaci…" at bounding box center [149, 138] width 298 height 277
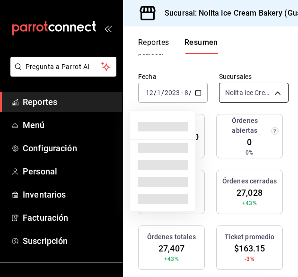
scroll to position [92, 0]
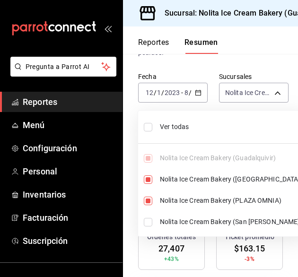
click at [187, 92] on div at bounding box center [149, 138] width 298 height 277
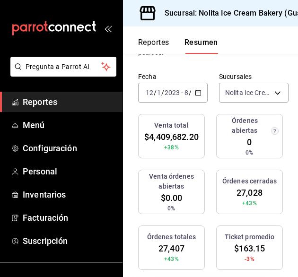
click at [187, 89] on input "8" at bounding box center [186, 93] width 5 height 8
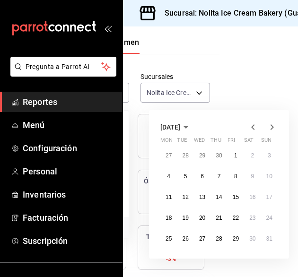
scroll to position [92, 86]
click at [192, 127] on icon "button" at bounding box center [185, 127] width 11 height 11
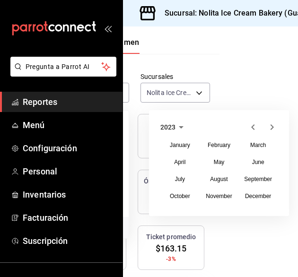
click at [167, 123] on span "2023" at bounding box center [167, 127] width 15 height 8
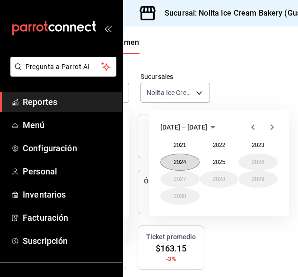
click at [178, 160] on button "2024" at bounding box center [179, 162] width 39 height 17
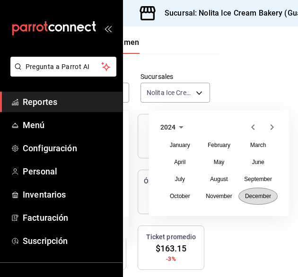
click at [244, 200] on button "December" at bounding box center [257, 196] width 39 height 17
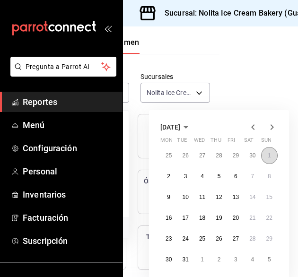
click at [261, 158] on button "1" at bounding box center [269, 155] width 17 height 17
click at [192, 123] on icon "button" at bounding box center [185, 127] width 11 height 11
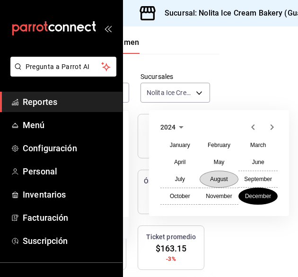
click at [211, 174] on button "August" at bounding box center [219, 179] width 39 height 17
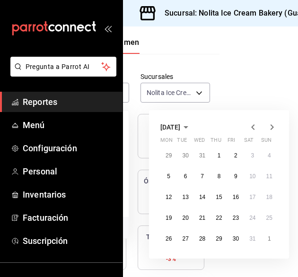
click at [192, 123] on icon "button" at bounding box center [185, 127] width 11 height 11
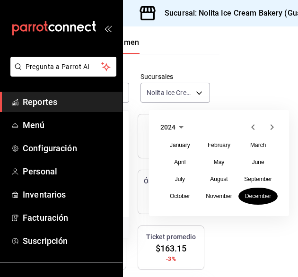
click at [176, 126] on icon "button" at bounding box center [181, 127] width 11 height 11
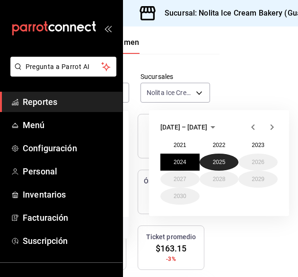
click at [211, 159] on button "2025" at bounding box center [219, 162] width 39 height 17
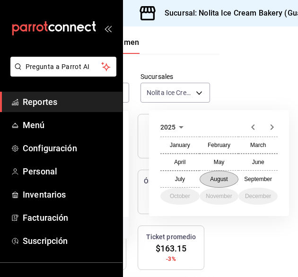
click at [211, 179] on abbr "August" at bounding box center [219, 179] width 18 height 7
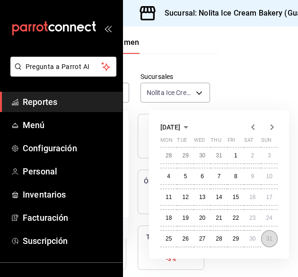
click at [266, 238] on abbr "31" at bounding box center [269, 239] width 6 height 7
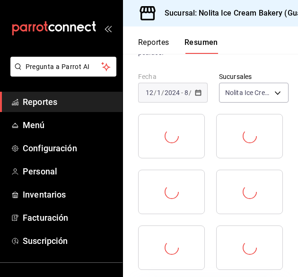
scroll to position [92, 0]
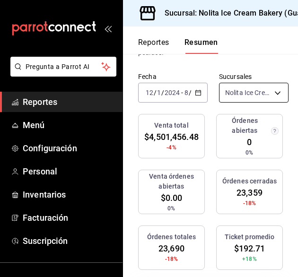
click at [265, 91] on body "Pregunta a Parrot AI Reportes Menú Configuración Personal Inventarios Facturaci…" at bounding box center [149, 138] width 298 height 277
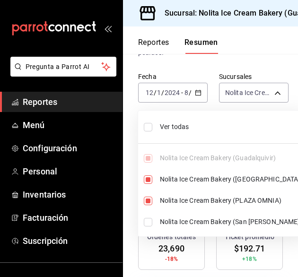
click at [145, 127] on input "checkbox" at bounding box center [148, 127] width 9 height 9
checkbox input "true"
type input "[object Object],[object Object],[object Object],[object Object]"
checkbox input "true"
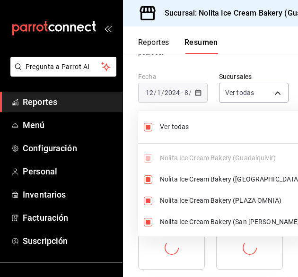
click at [194, 91] on div at bounding box center [149, 138] width 298 height 277
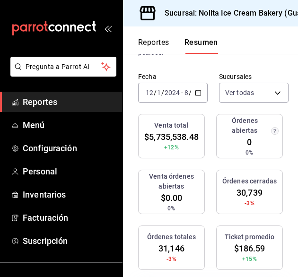
click at [195, 91] on icon "button" at bounding box center [198, 92] width 7 height 7
click at [195, 89] on icon "button" at bounding box center [198, 92] width 7 height 7
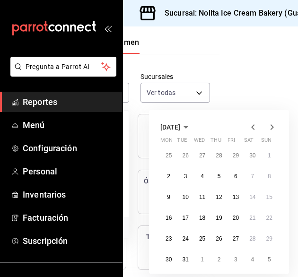
scroll to position [92, 86]
click at [192, 125] on icon "button" at bounding box center [185, 127] width 11 height 11
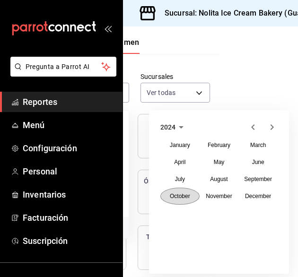
click at [180, 190] on button "October" at bounding box center [179, 196] width 39 height 17
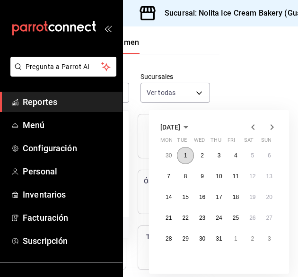
click at [177, 150] on button "1" at bounding box center [185, 155] width 17 height 17
click at [192, 123] on icon "button" at bounding box center [185, 127] width 11 height 11
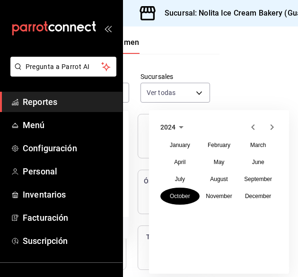
click at [167, 128] on span "2024" at bounding box center [167, 127] width 15 height 8
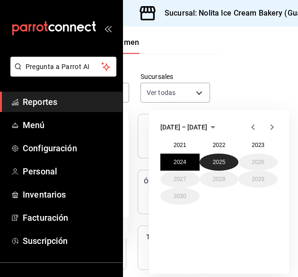
click at [211, 162] on button "2025" at bounding box center [219, 162] width 39 height 17
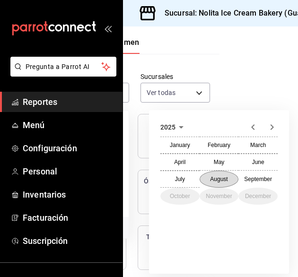
click at [212, 179] on abbr "August" at bounding box center [219, 179] width 18 height 7
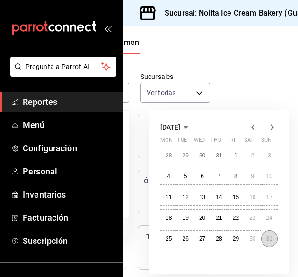
click at [266, 237] on abbr "31" at bounding box center [269, 239] width 6 height 7
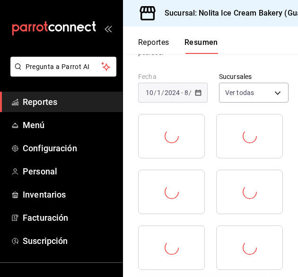
scroll to position [92, 0]
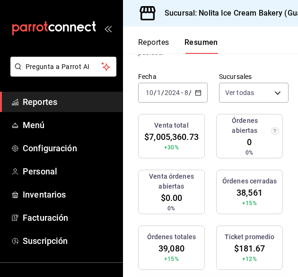
click at [195, 90] on \(Stroke\) "button" at bounding box center [198, 92] width 6 height 5
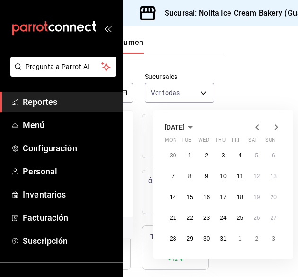
scroll to position [92, 75]
